Goal: Transaction & Acquisition: Purchase product/service

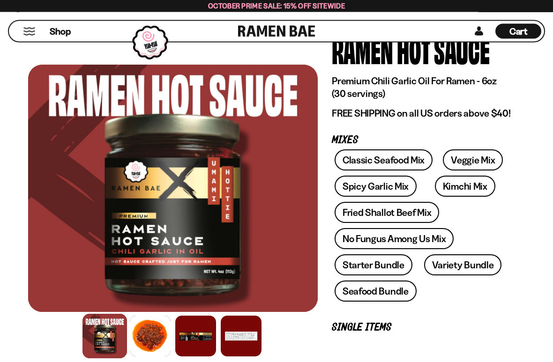
scroll to position [105, 0]
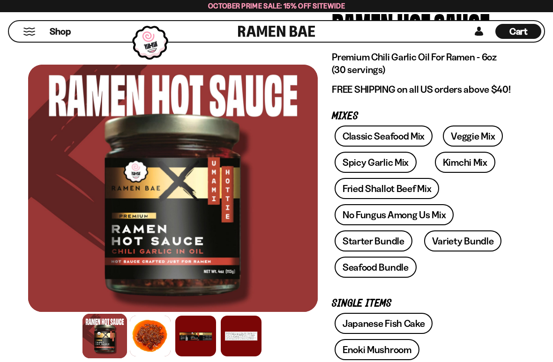
click at [390, 241] on link "Starter Bundle" at bounding box center [374, 241] width 78 height 21
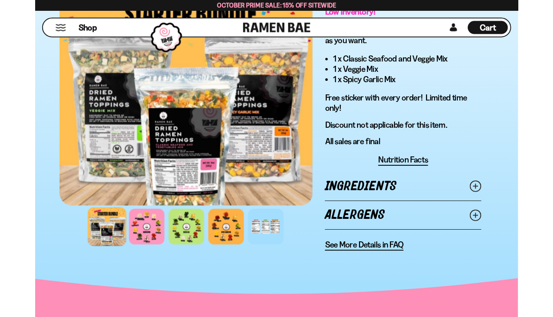
scroll to position [725, 0]
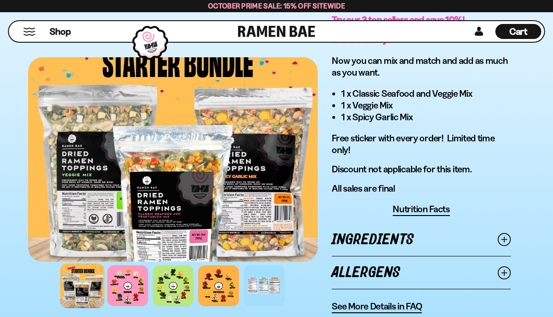
click at [26, 33] on button "Mobile Menu Trigger" at bounding box center [29, 32] width 13 height 8
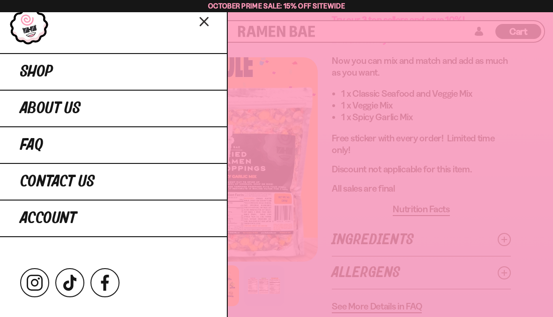
click at [38, 67] on span "Shop" at bounding box center [36, 71] width 33 height 17
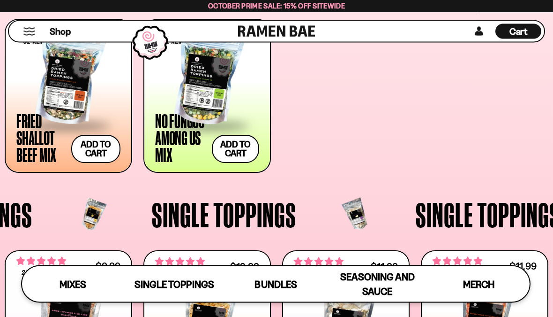
scroll to position [534, 0]
click at [476, 31] on link at bounding box center [479, 31] width 14 height 15
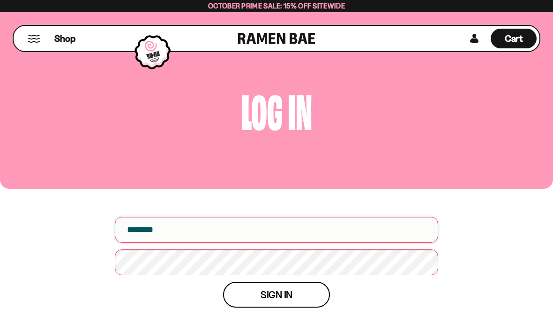
click at [173, 235] on input "email" at bounding box center [277, 230] width 324 height 26
click at [180, 239] on input "email" at bounding box center [277, 230] width 324 height 26
click at [168, 227] on input "email" at bounding box center [277, 230] width 324 height 26
type input "*"
type input "**********"
